Goal: Check status: Check status

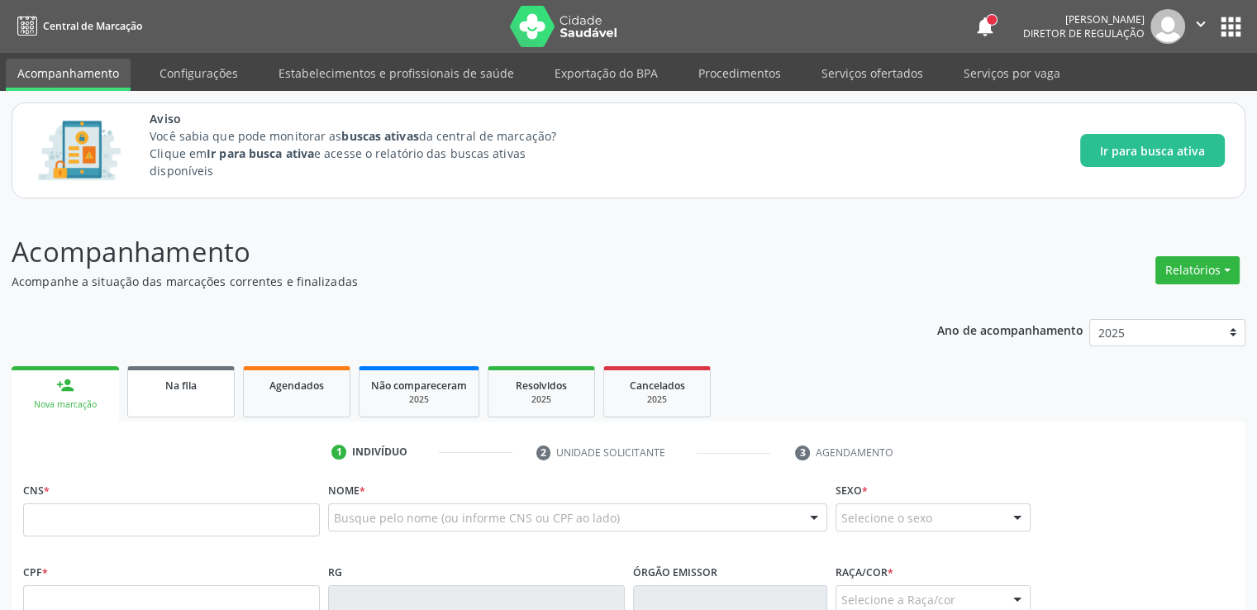
click at [183, 398] on link "Na fila" at bounding box center [180, 391] width 107 height 51
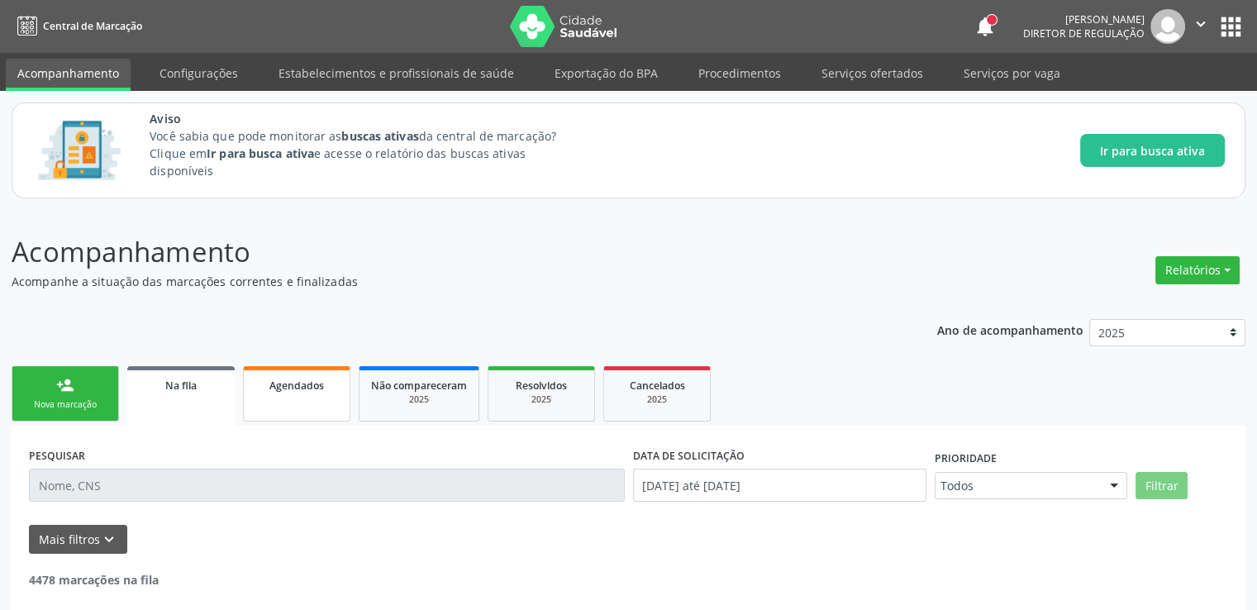
click at [327, 391] on div "Agendados" at bounding box center [296, 384] width 83 height 17
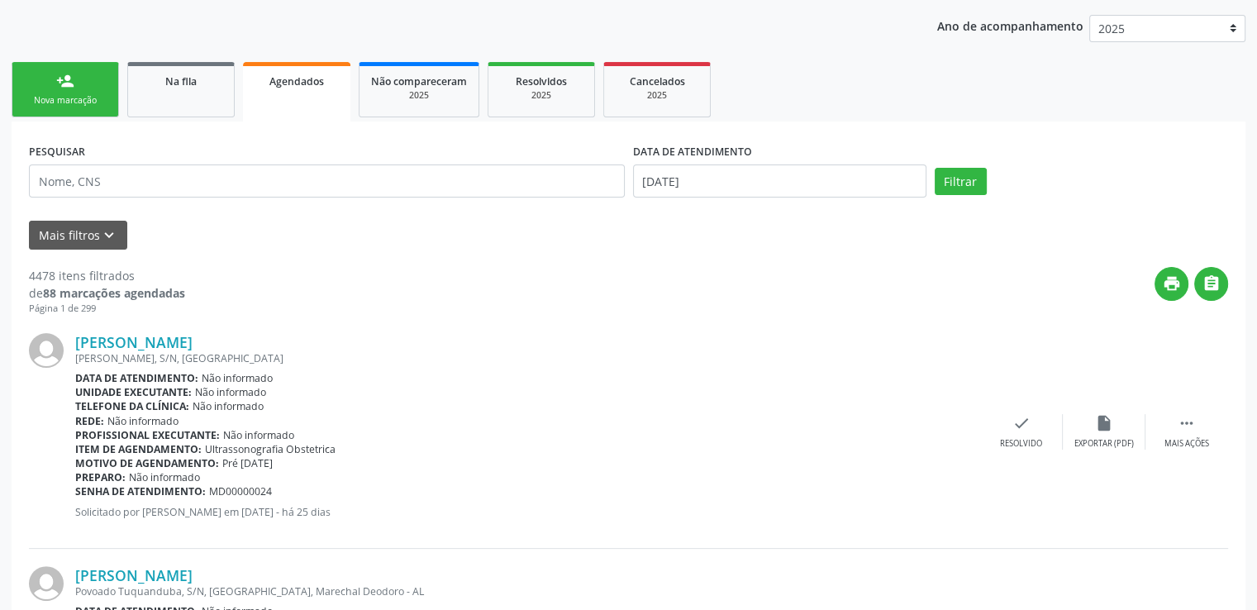
scroll to position [165, 0]
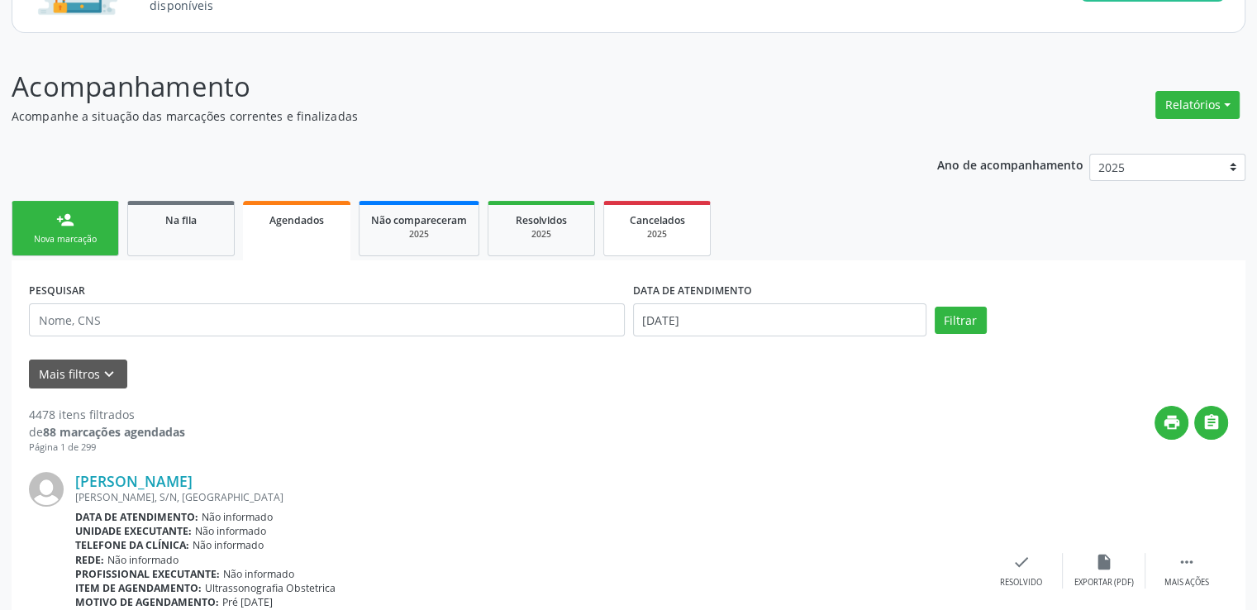
click at [686, 239] on div "2025" at bounding box center [657, 234] width 83 height 12
click at [686, 107] on p "Acompanhamento" at bounding box center [444, 86] width 864 height 41
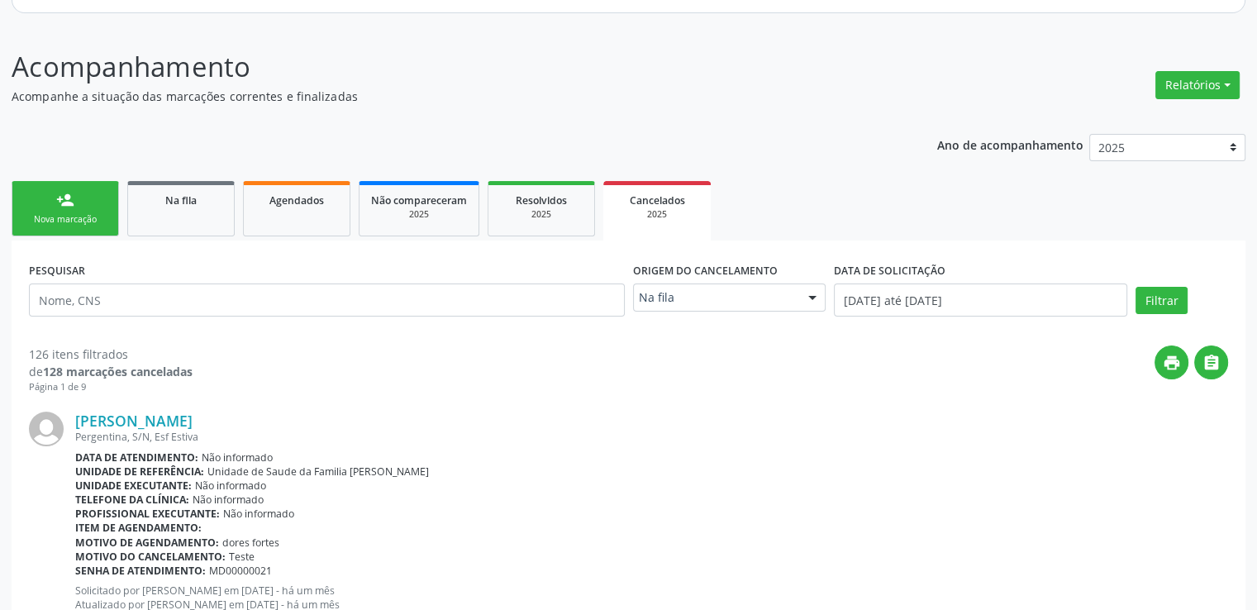
scroll to position [0, 0]
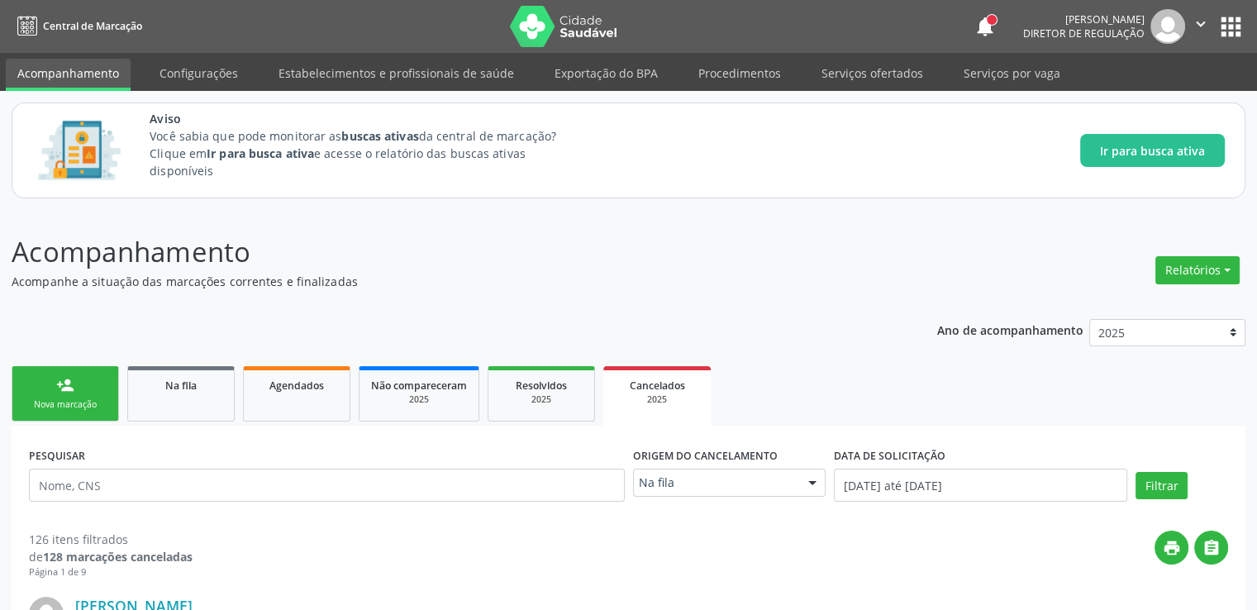
click at [66, 383] on div "person_add" at bounding box center [65, 385] width 18 height 18
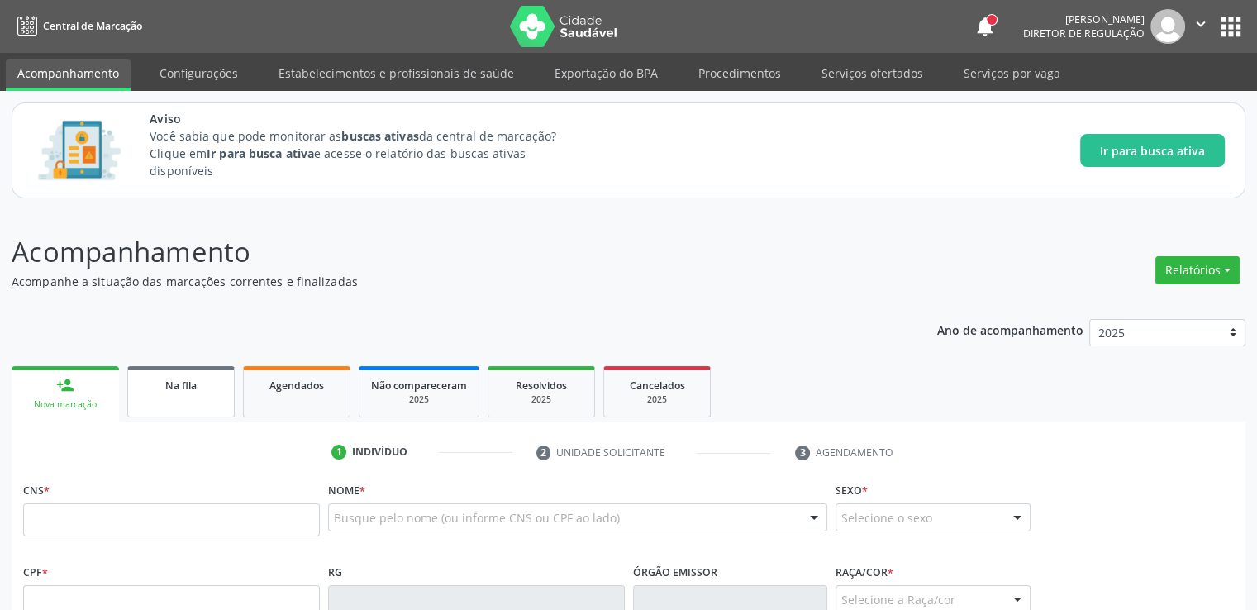
click at [175, 396] on link "Na fila" at bounding box center [180, 391] width 107 height 51
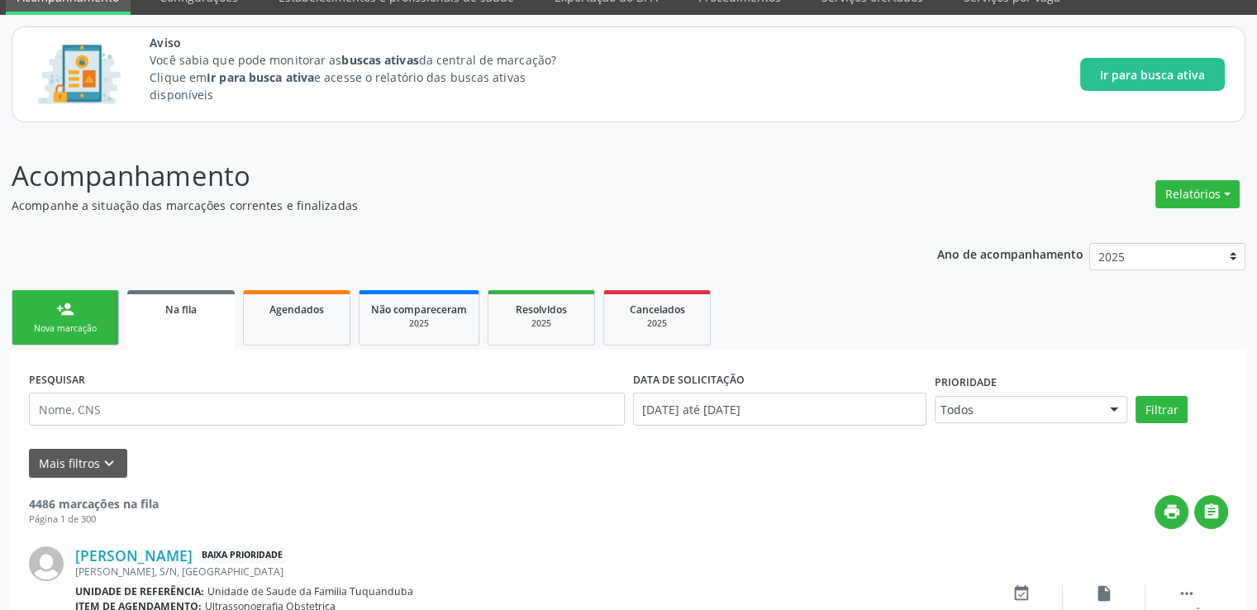
scroll to position [248, 0]
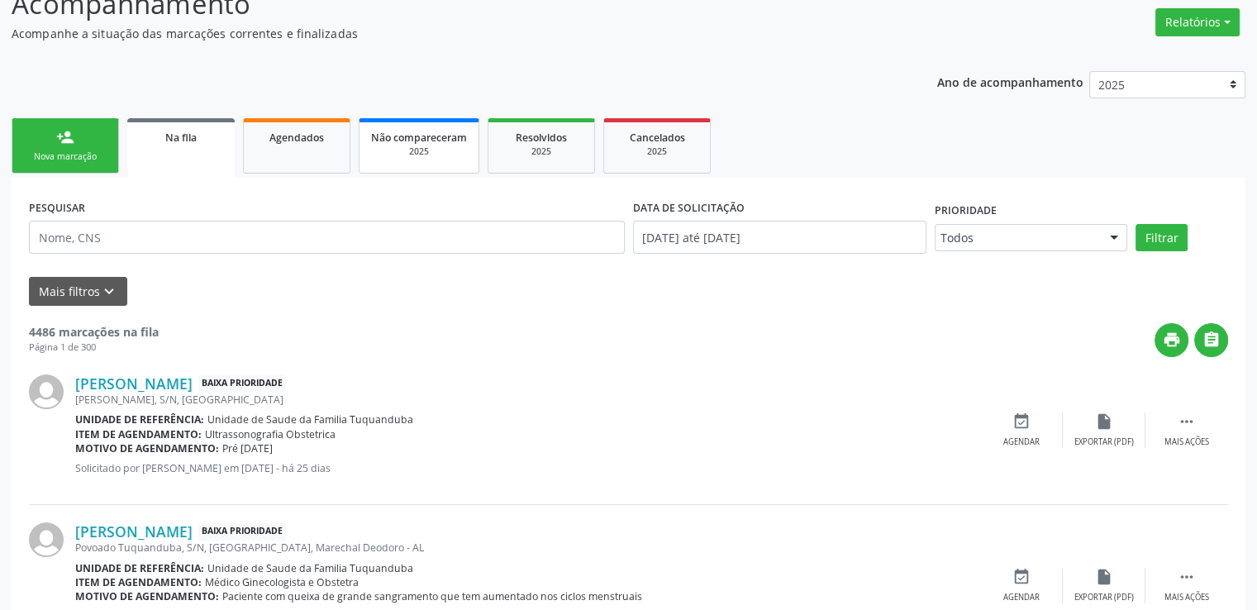
click at [402, 152] on div "2025" at bounding box center [419, 151] width 96 height 12
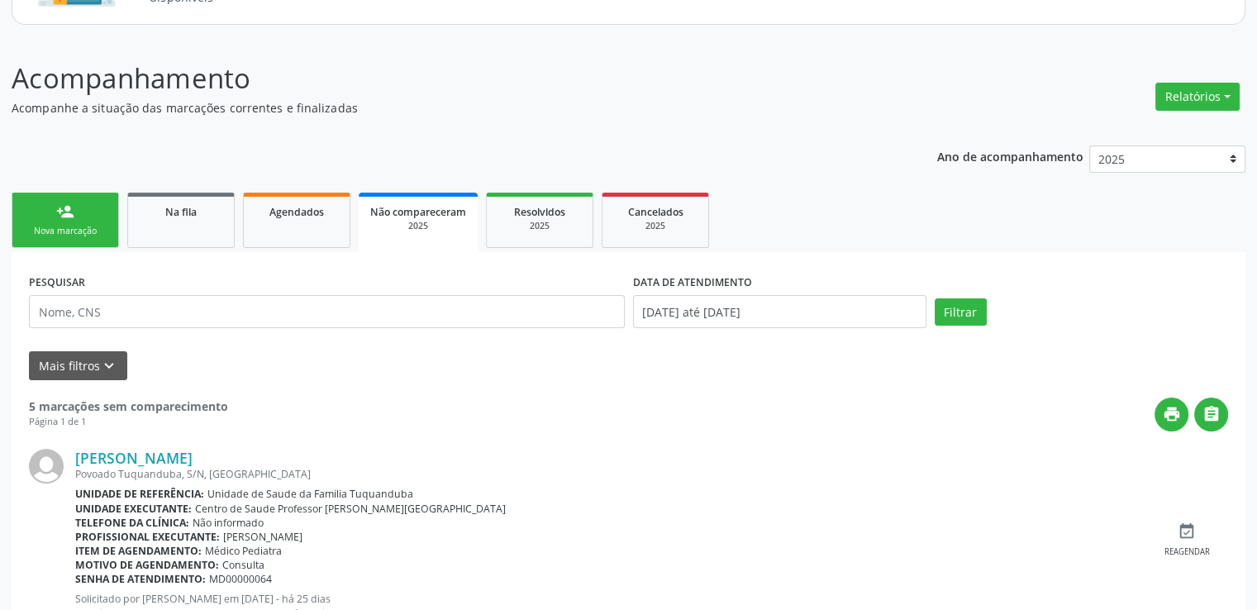
scroll to position [0, 0]
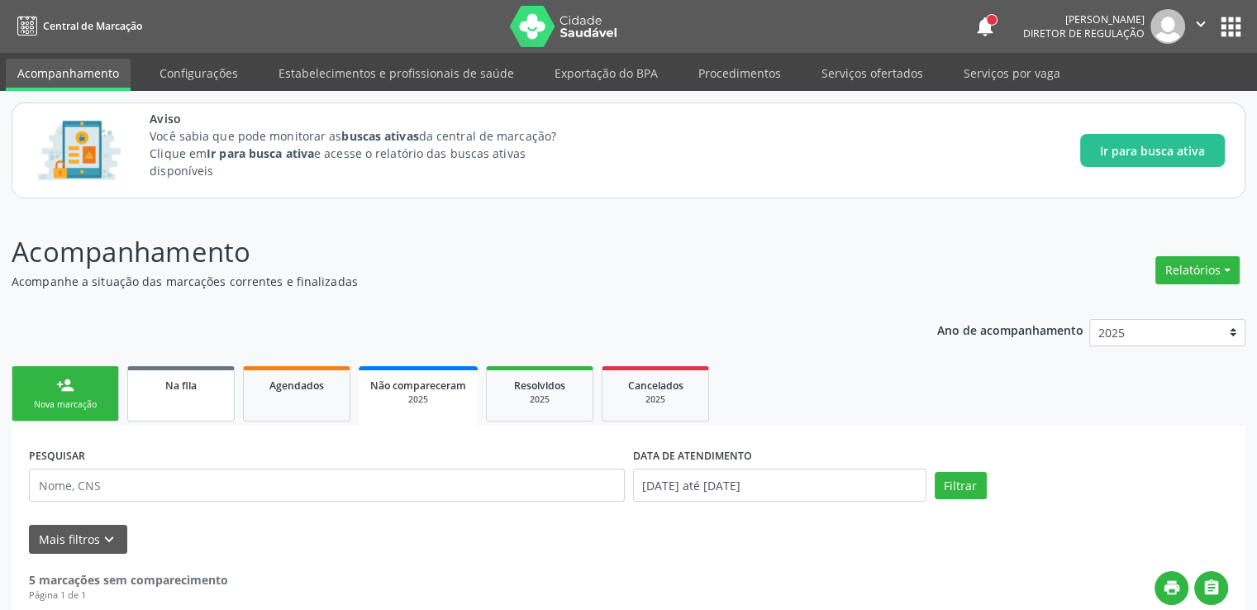
click at [190, 398] on link "Na fila" at bounding box center [180, 393] width 107 height 55
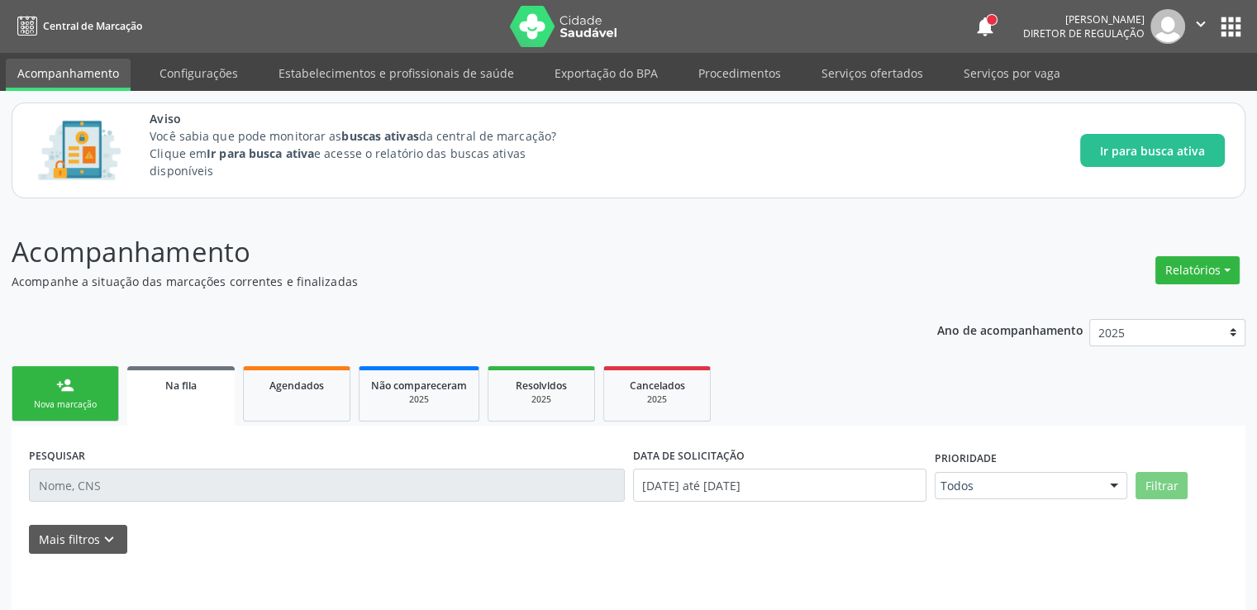
click at [190, 398] on link "Na fila" at bounding box center [180, 396] width 107 height 60
